Goal: Task Accomplishment & Management: Manage account settings

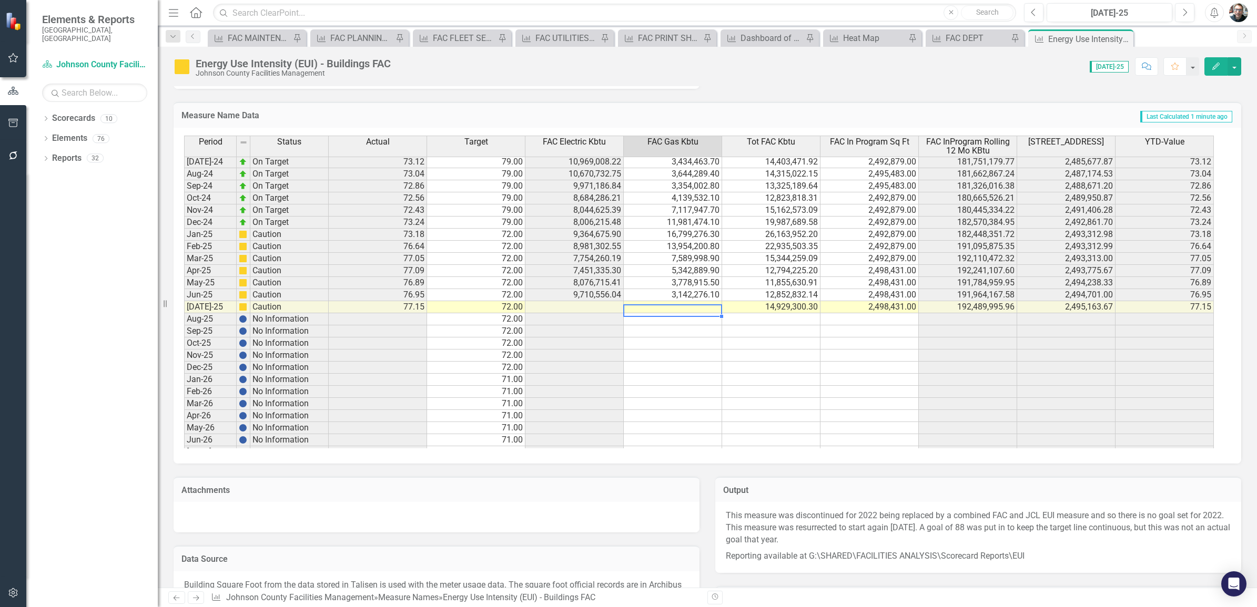
scroll to position [1381, 0]
click at [686, 304] on td at bounding box center [673, 307] width 98 height 12
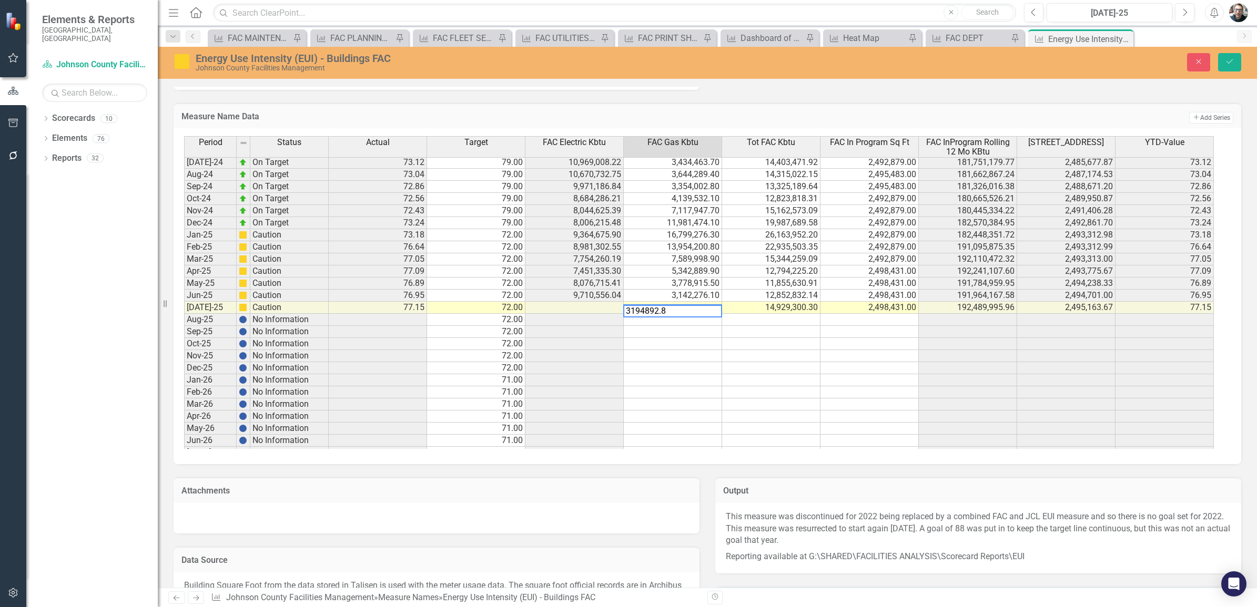
type textarea "3194892.80"
click at [1230, 61] on icon "Save" at bounding box center [1229, 61] width 9 height 7
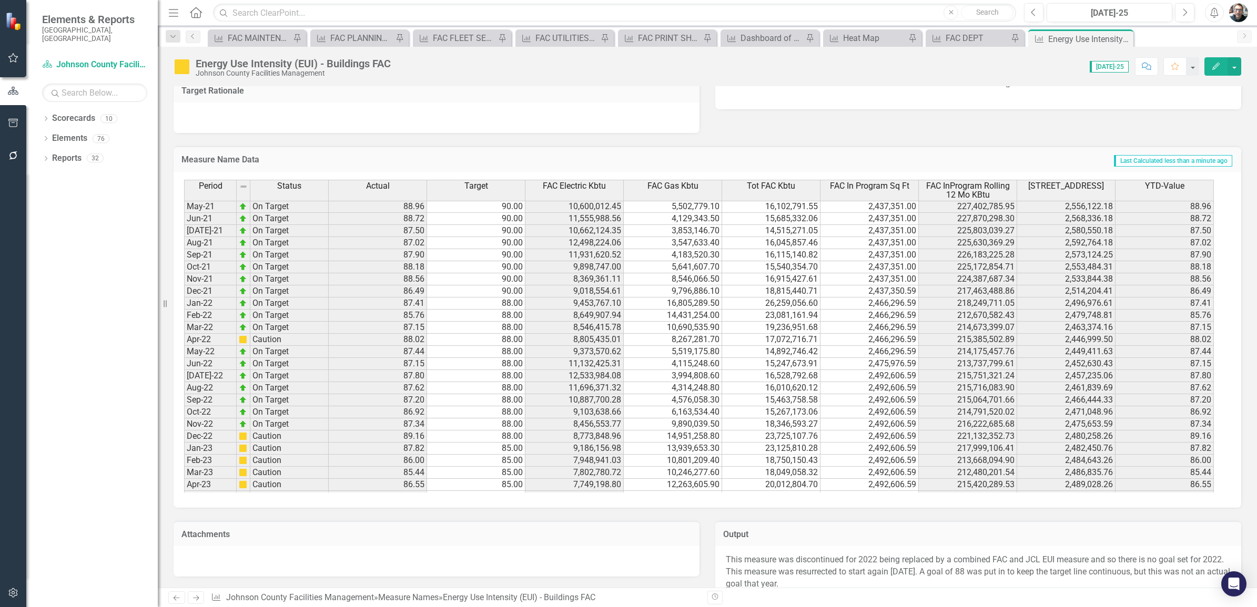
scroll to position [0, 0]
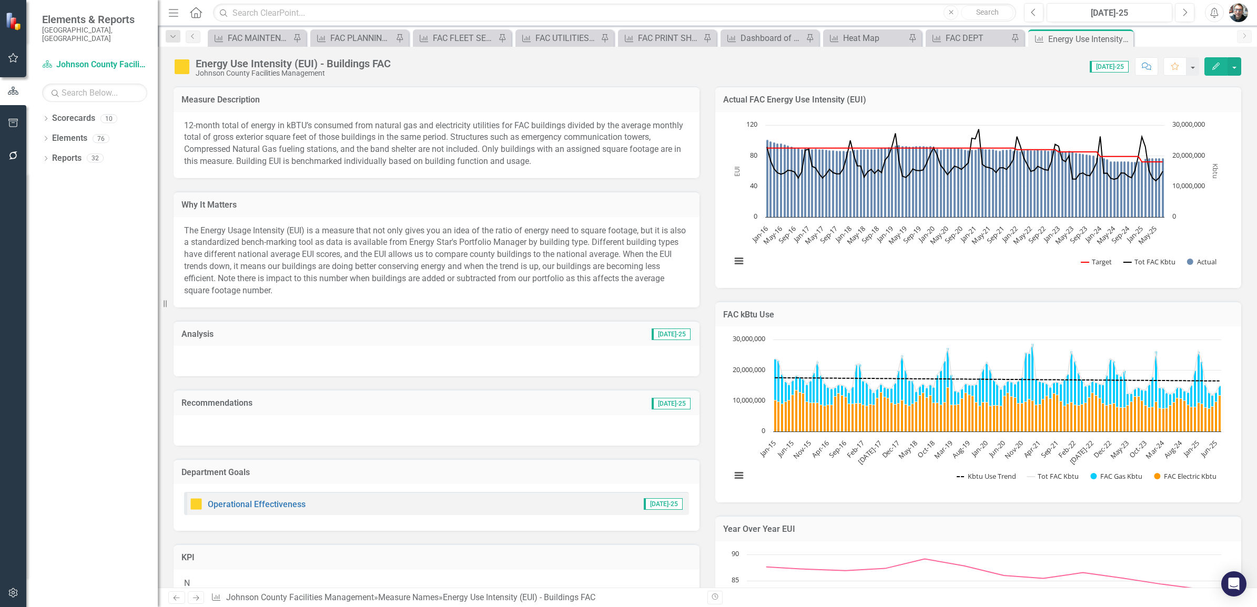
click at [193, 330] on h3 "Analysis" at bounding box center [294, 334] width 227 height 9
click at [196, 331] on h3 "Analysis" at bounding box center [294, 334] width 227 height 9
click at [196, 330] on h3 "Analysis" at bounding box center [294, 334] width 227 height 9
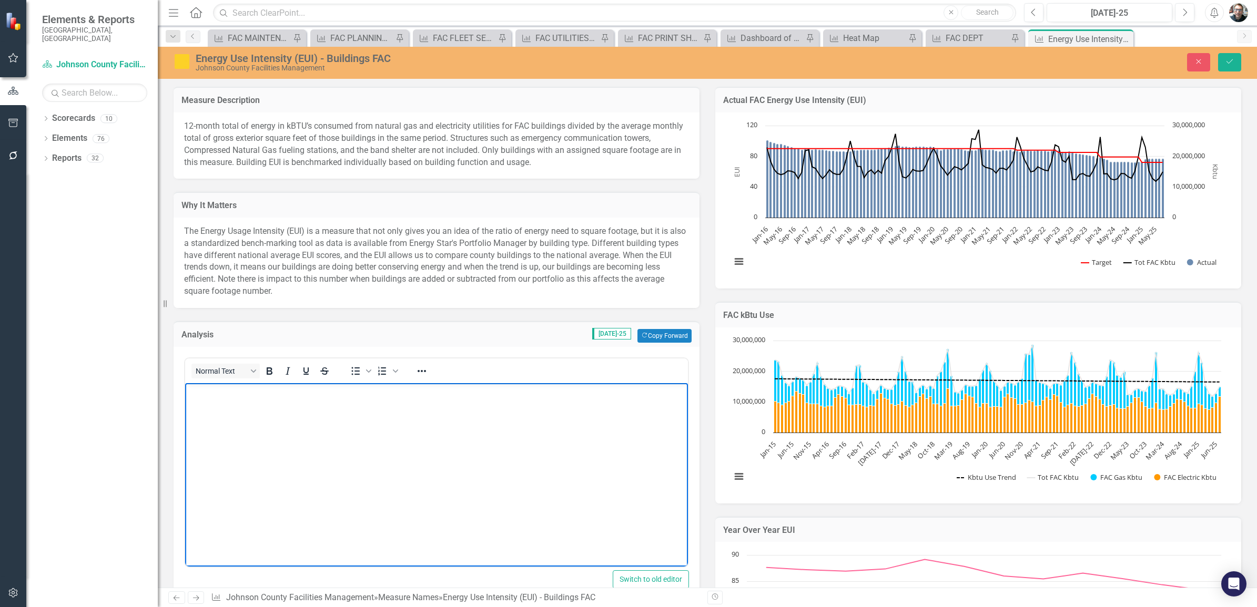
click at [255, 410] on body "Rich Text Area. Press ALT-0 for help." at bounding box center [436, 462] width 503 height 158
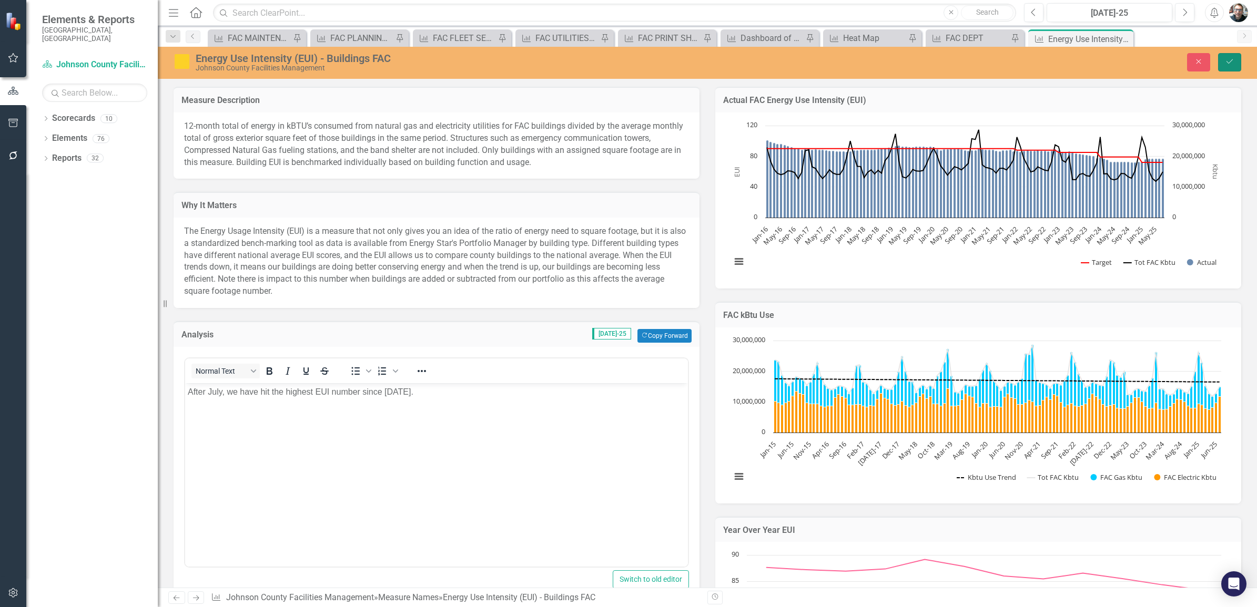
click at [1229, 62] on icon "Save" at bounding box center [1229, 61] width 9 height 7
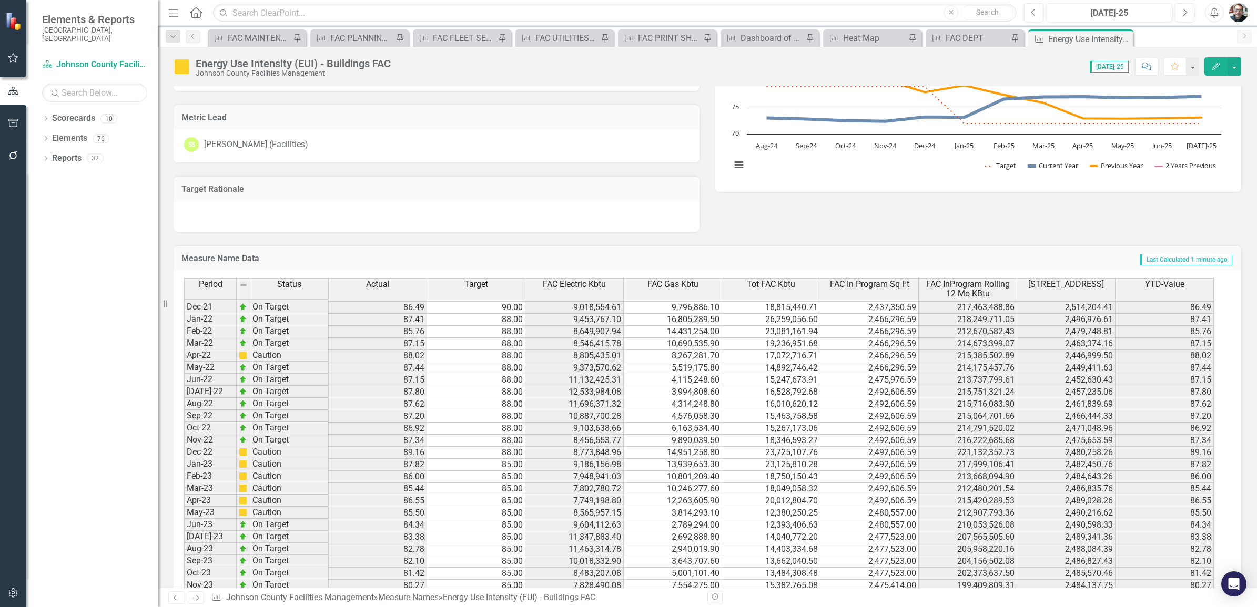
scroll to position [1051, 0]
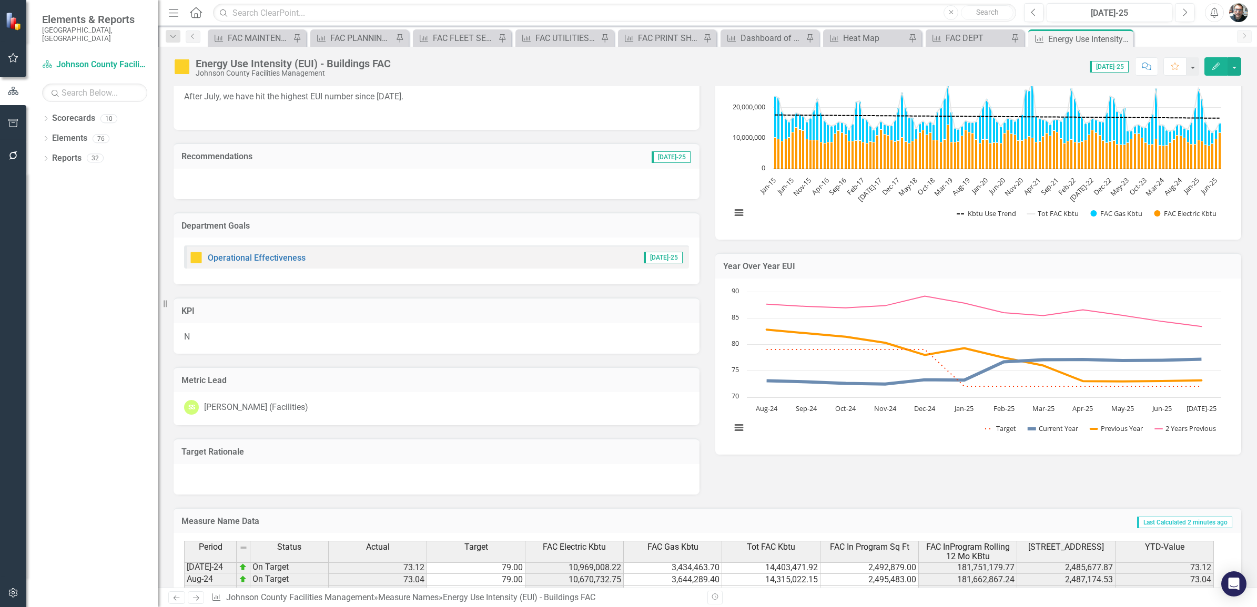
click at [462, 95] on p "After July, we have hit the highest EUI number since February 2024." at bounding box center [436, 98] width 505 height 14
click at [455, 99] on p "After July, we have hit the highest EUI number since February 2024." at bounding box center [436, 98] width 505 height 14
click at [456, 99] on p "After July, we have hit the highest EUI number since February 2024." at bounding box center [436, 98] width 505 height 14
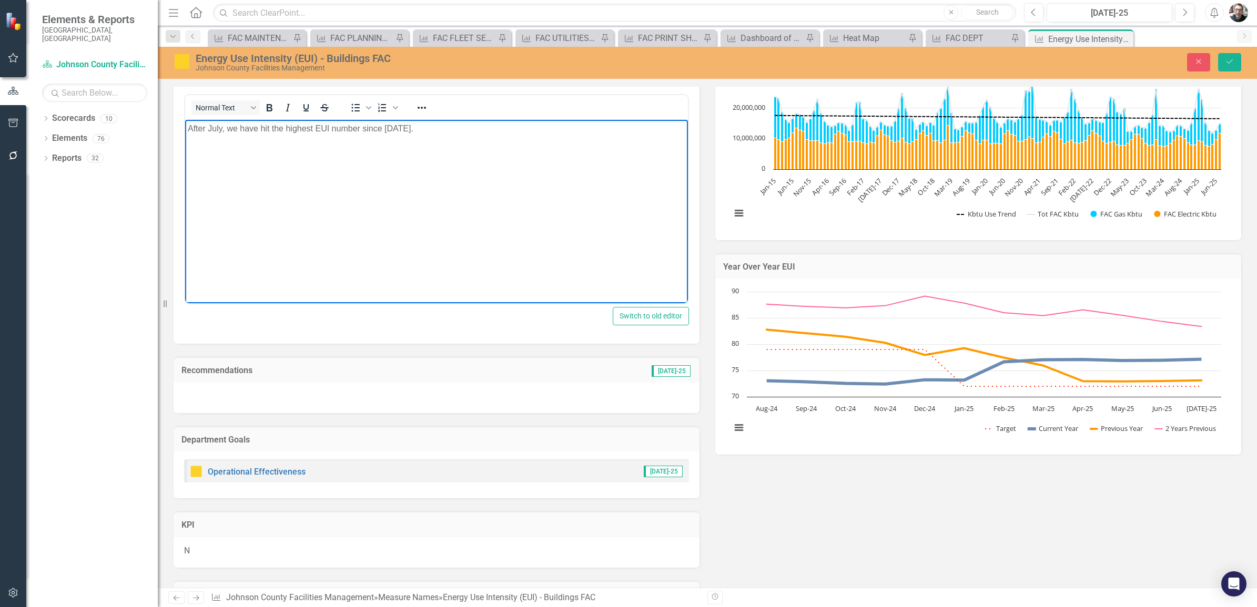
click at [465, 129] on p "After July, we have hit the highest EUI number since February 2024." at bounding box center [437, 129] width 498 height 13
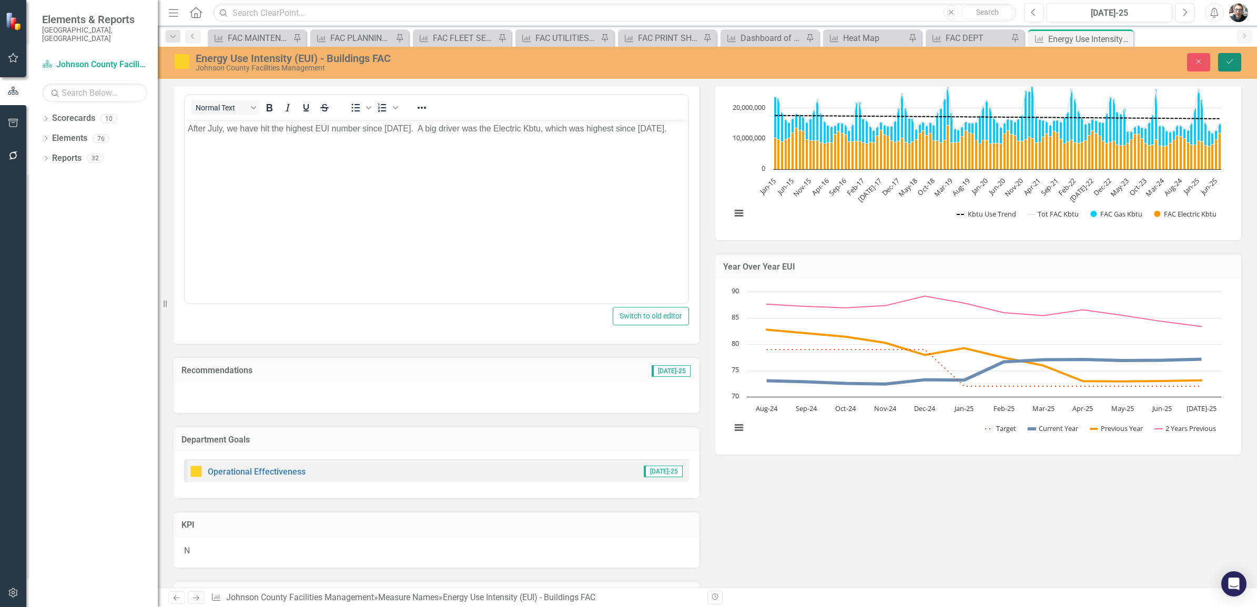
click at [1228, 61] on icon "Save" at bounding box center [1229, 61] width 9 height 7
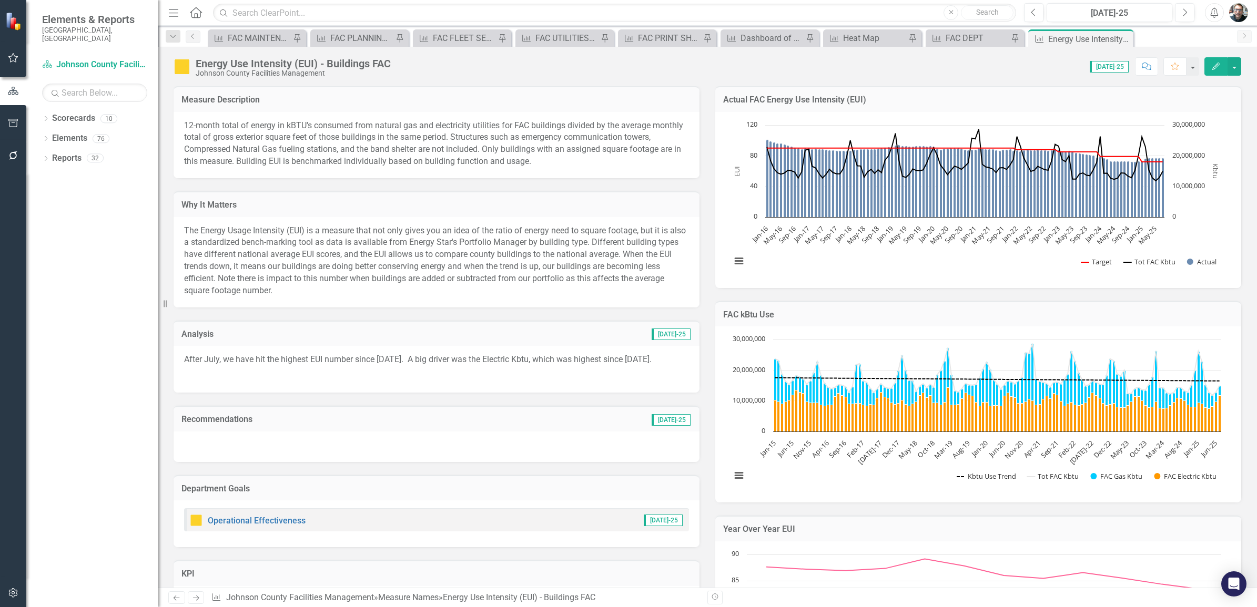
click at [207, 332] on h3 "Analysis" at bounding box center [294, 334] width 227 height 9
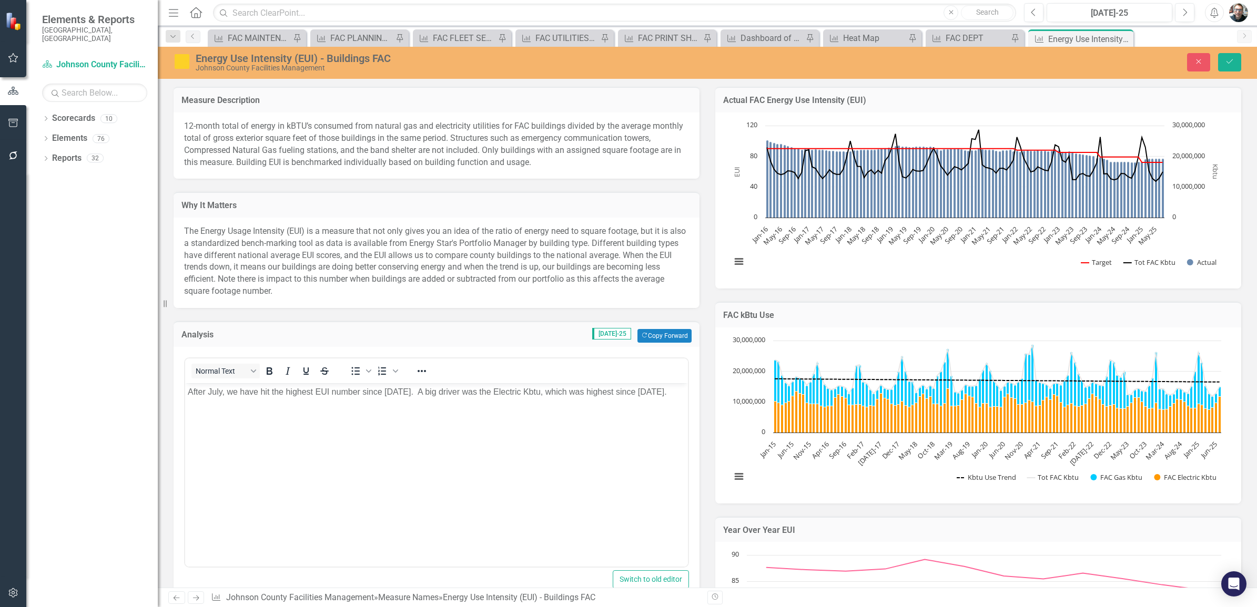
click at [230, 412] on body "After July, we have hit the highest EUI number since [DATE]. A big driver was t…" at bounding box center [436, 462] width 503 height 158
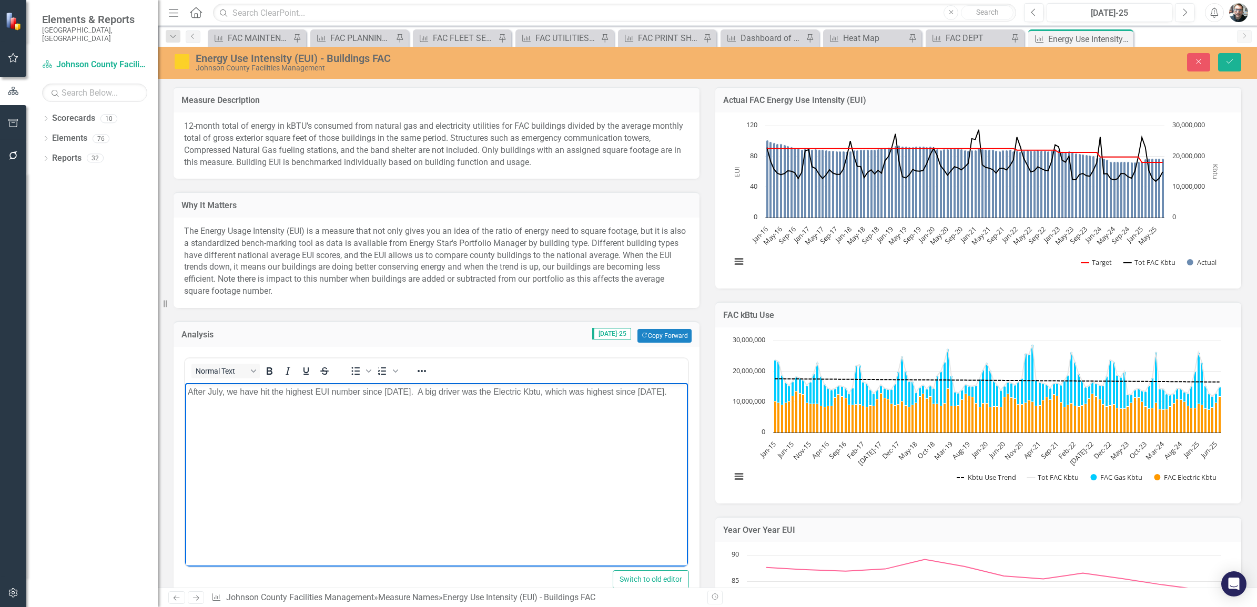
click at [226, 399] on p "After July, we have hit the highest EUI number since [DATE]. A big driver was t…" at bounding box center [437, 392] width 498 height 13
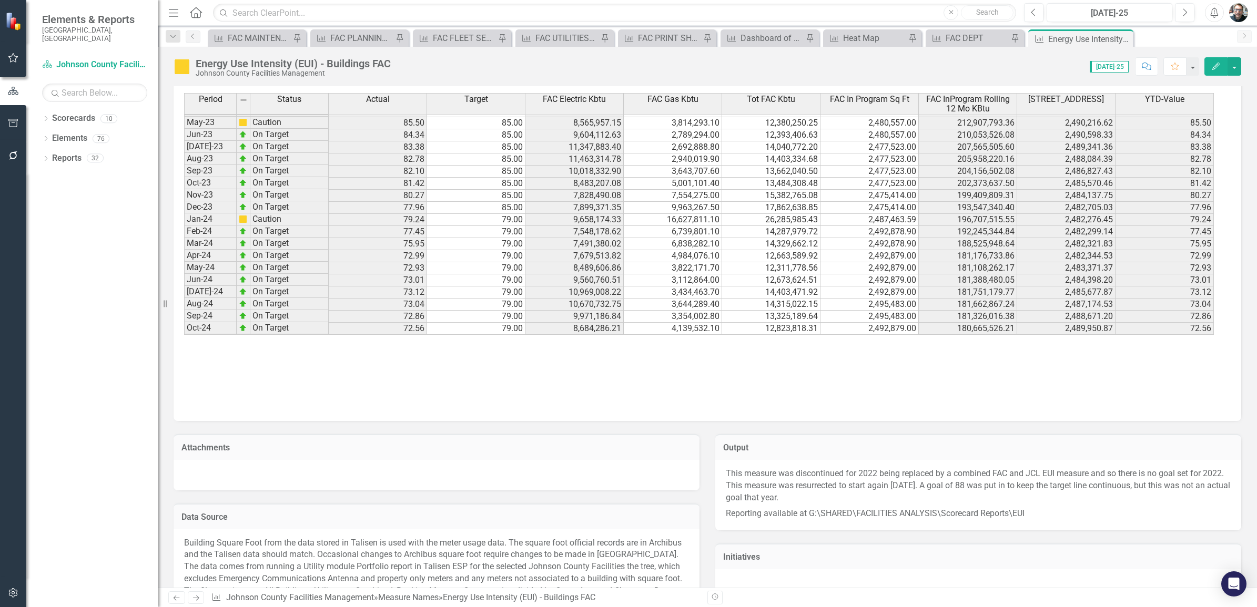
scroll to position [419, 0]
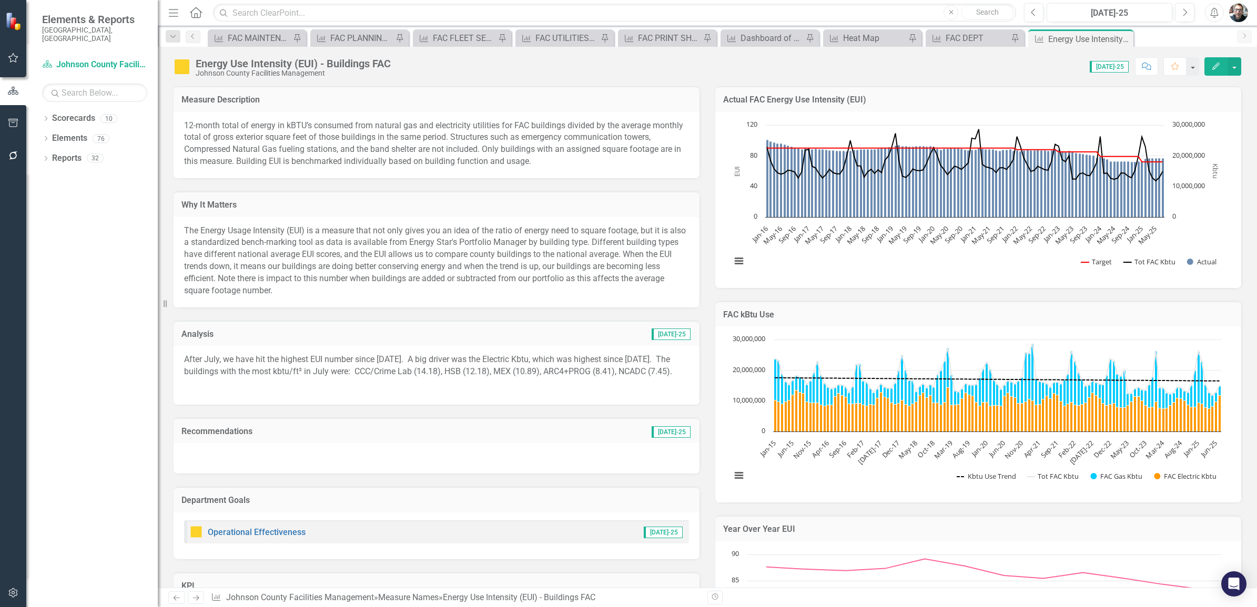
click at [197, 330] on h3 "Analysis" at bounding box center [294, 334] width 227 height 9
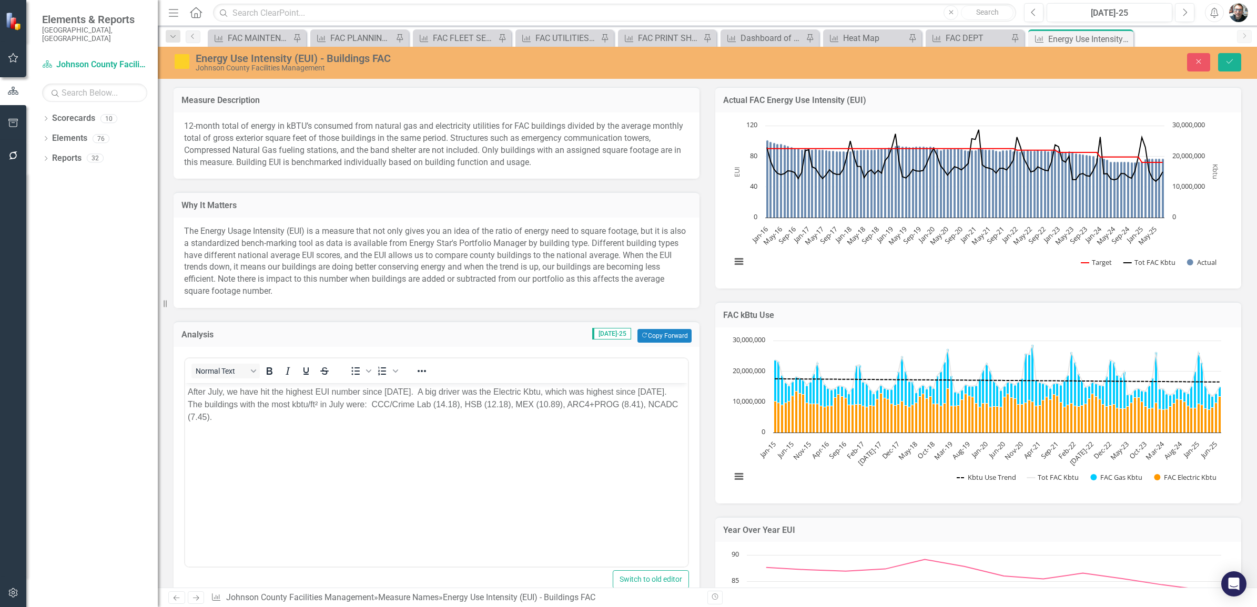
click at [438, 391] on p "After July, we have hit the highest EUI number since [DATE]. A big driver was t…" at bounding box center [437, 405] width 498 height 38
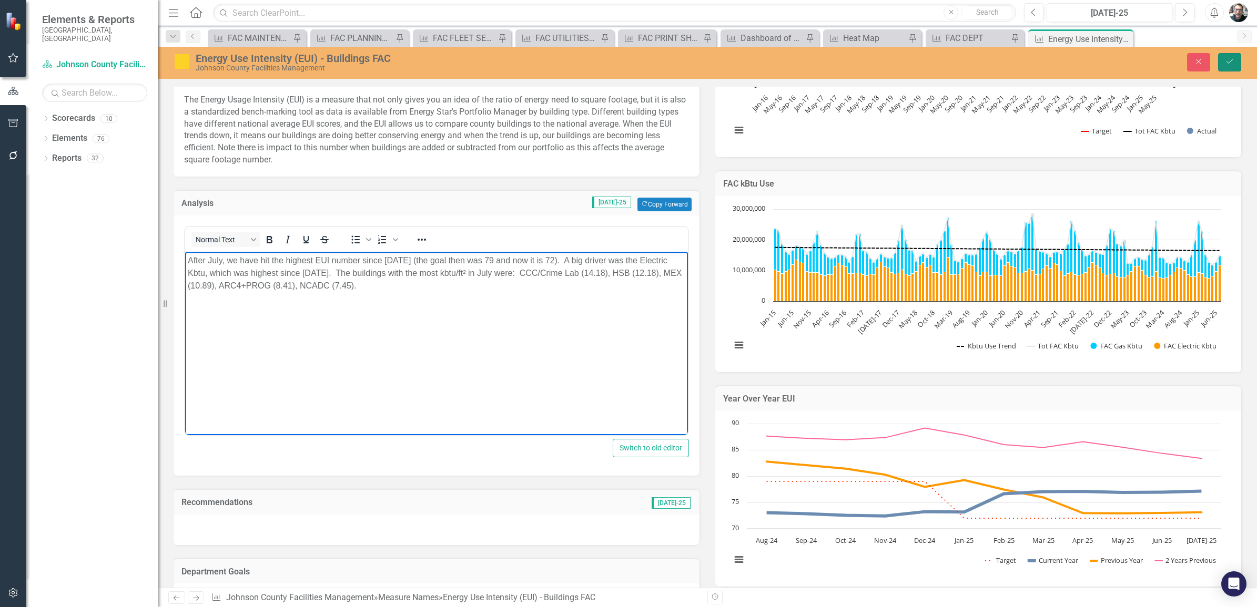
click at [1228, 56] on button "Save" at bounding box center [1229, 62] width 23 height 18
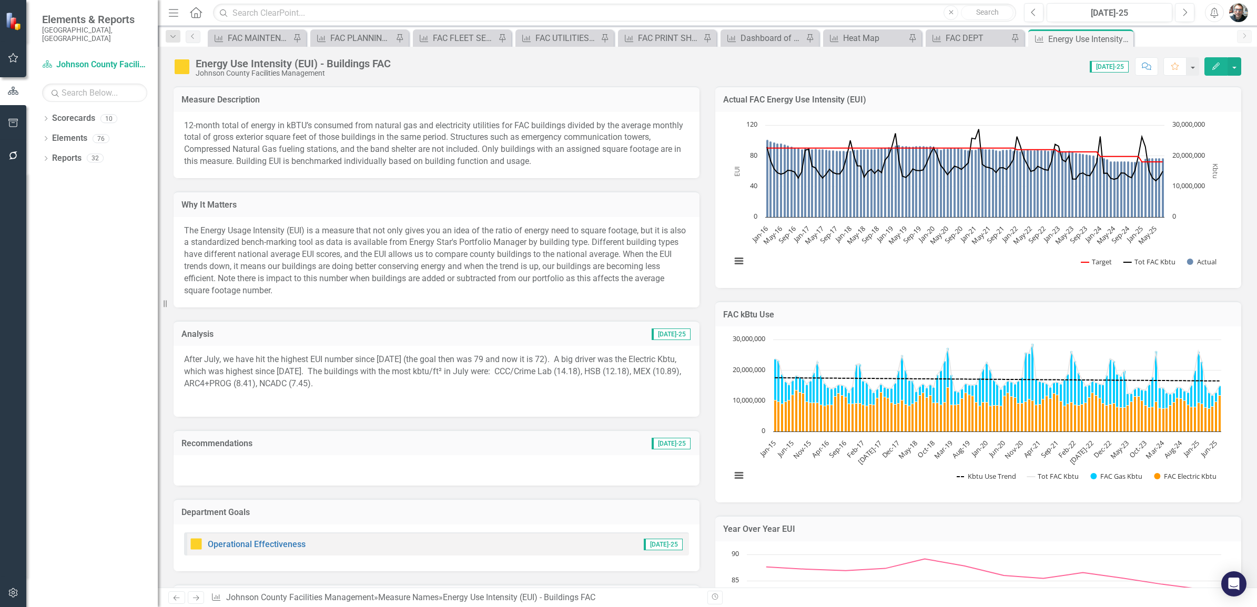
click at [247, 439] on h3 "Recommendations" at bounding box center [344, 443] width 327 height 9
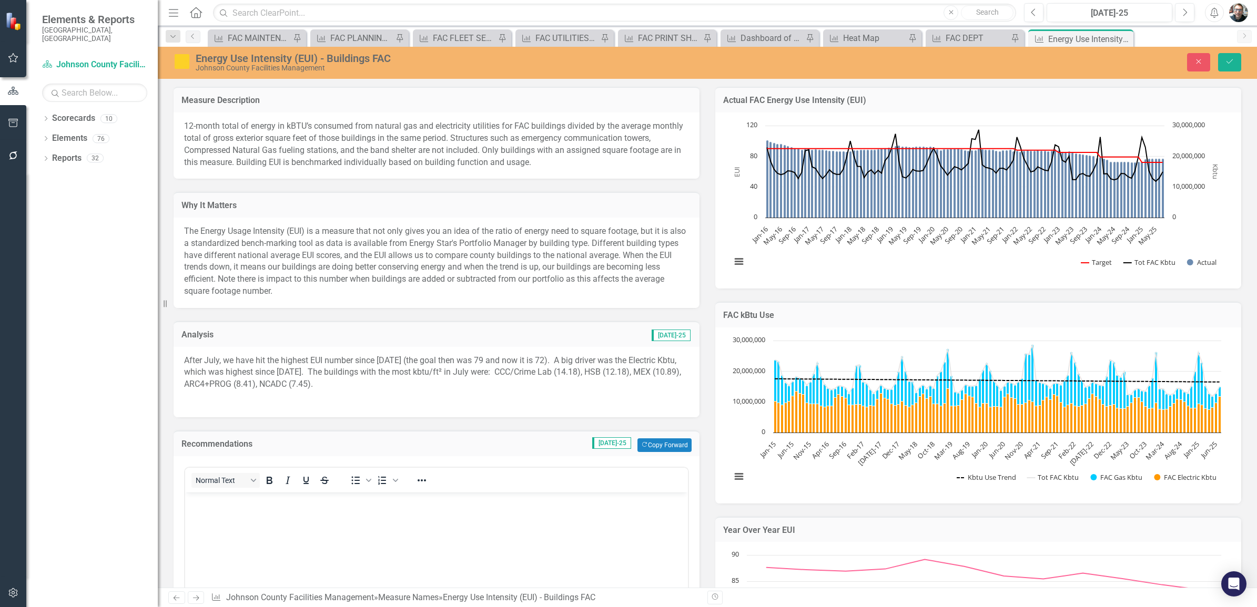
scroll to position [0, 0]
click at [393, 479] on icon "Numbered list" at bounding box center [395, 480] width 5 height 5
click at [393, 479] on icon "Numbered list" at bounding box center [395, 480] width 5 height 3
click at [416, 477] on icon "Reveal or hide additional toolbar items" at bounding box center [422, 480] width 13 height 13
click at [417, 475] on icon "Reveal or hide additional toolbar items" at bounding box center [422, 480] width 13 height 13
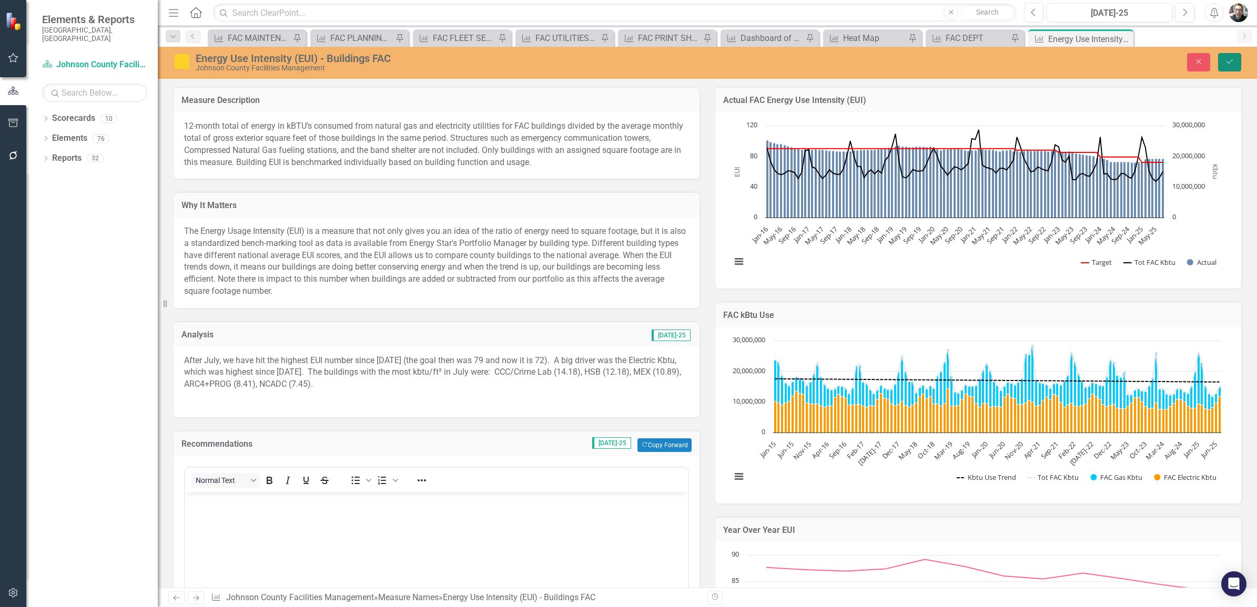
click at [1227, 59] on icon "Save" at bounding box center [1229, 61] width 9 height 7
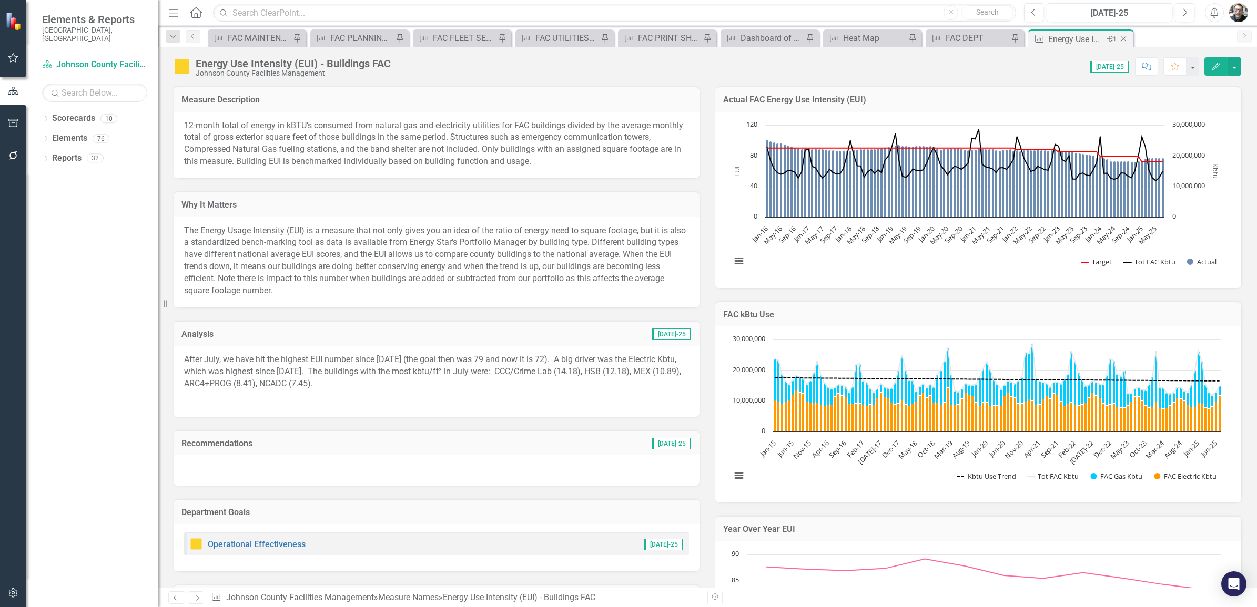
click at [1112, 38] on icon "Pin" at bounding box center [1111, 39] width 8 height 11
click at [711, 38] on icon at bounding box center [713, 39] width 8 height 6
click at [1121, 38] on icon "Close" at bounding box center [1123, 39] width 11 height 8
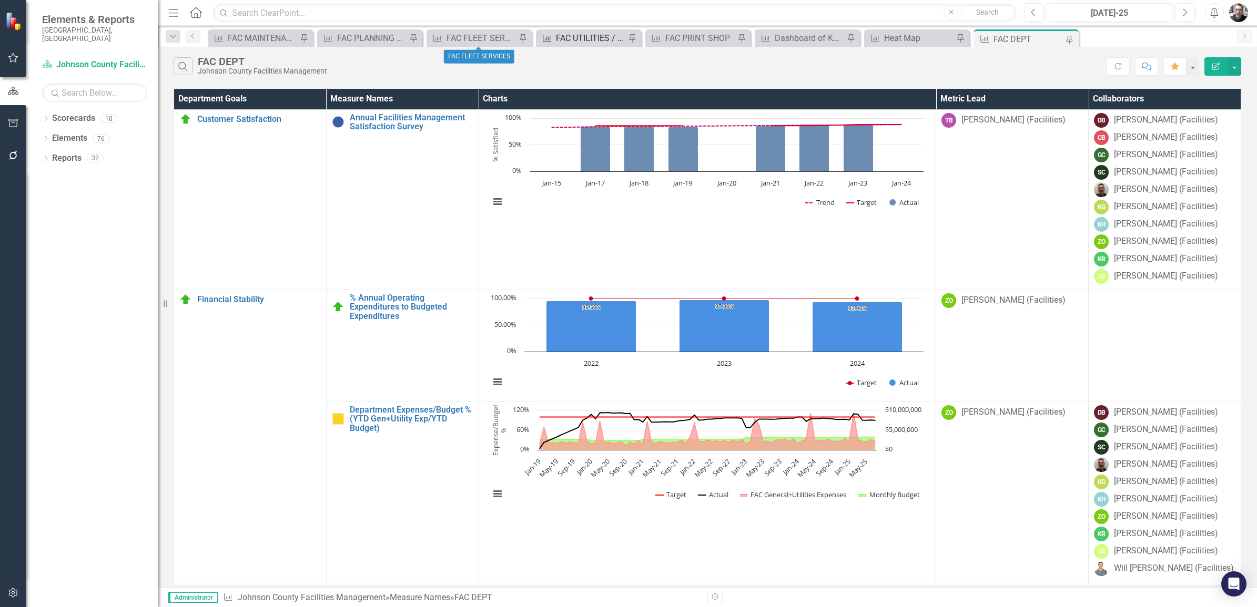
click at [574, 35] on div "FAC UTILITIES / ENERGY MANAGEMENT" at bounding box center [590, 38] width 69 height 13
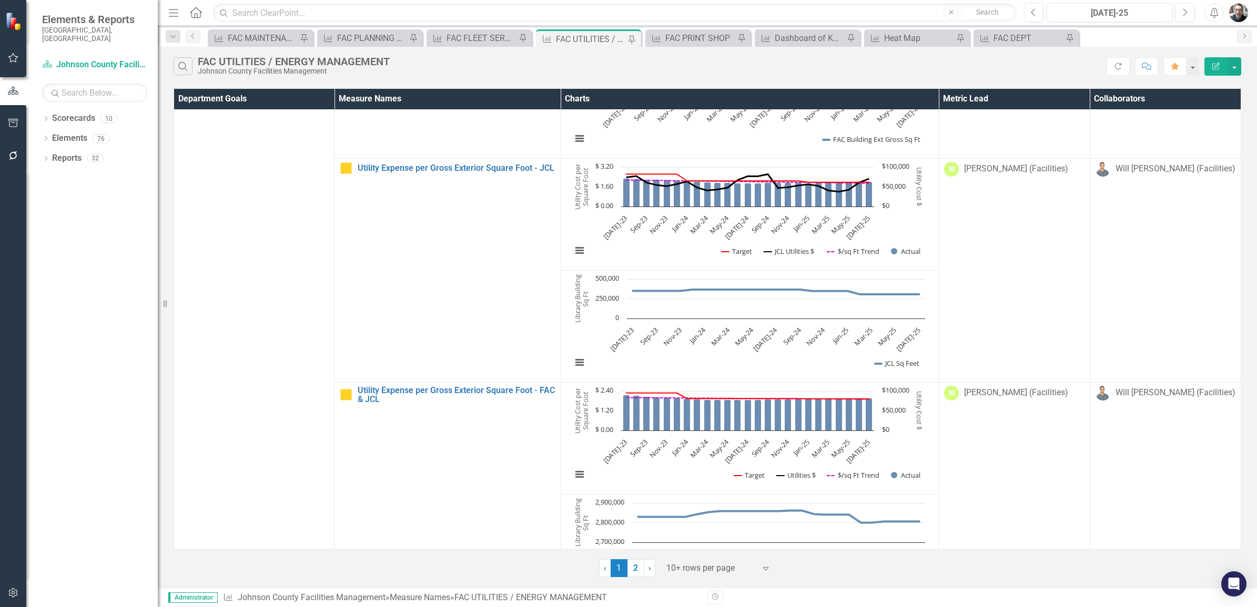
scroll to position [1243, 0]
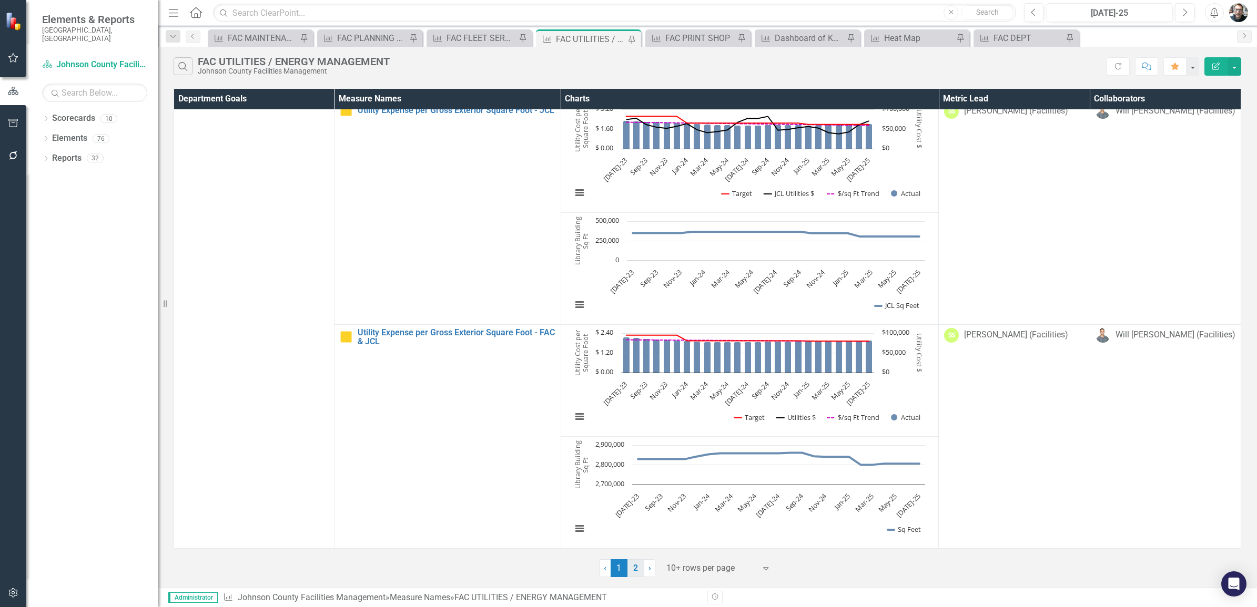
click at [635, 569] on link "2" at bounding box center [635, 569] width 17 height 18
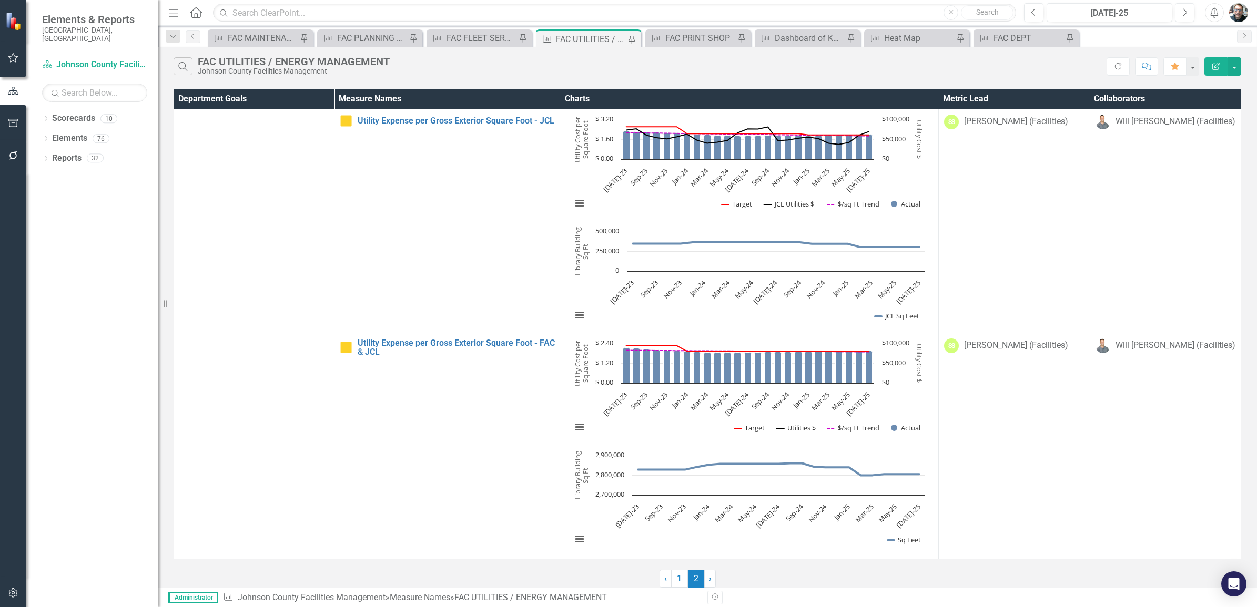
scroll to position [0, 0]
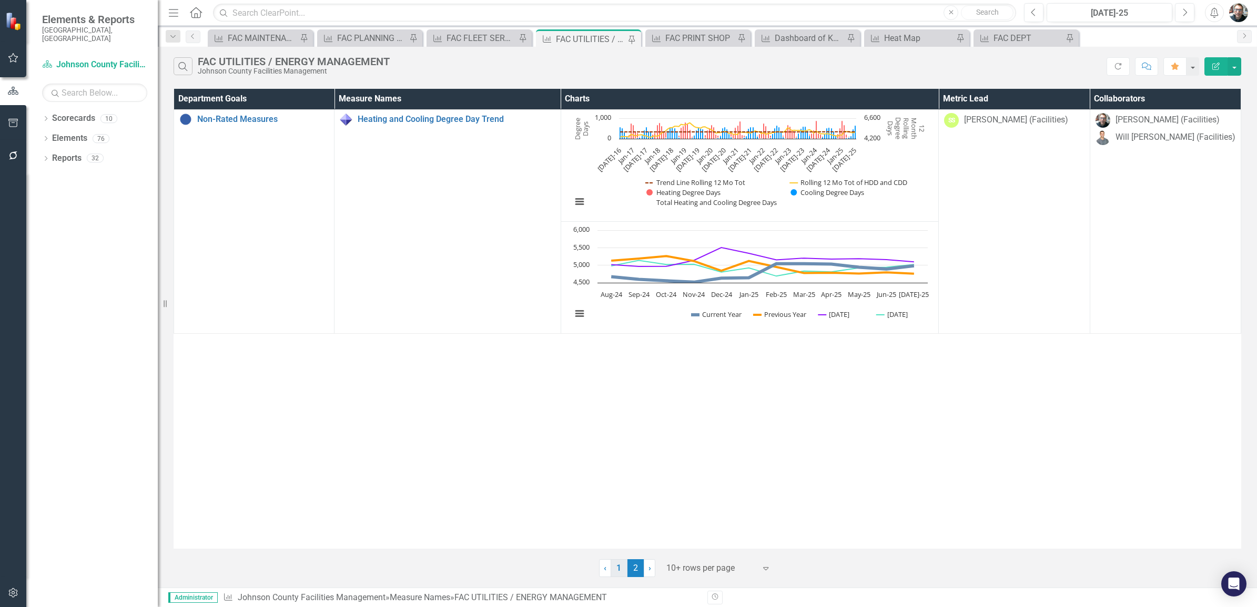
click at [621, 572] on link "1" at bounding box center [619, 569] width 17 height 18
